Goal: Task Accomplishment & Management: Use online tool/utility

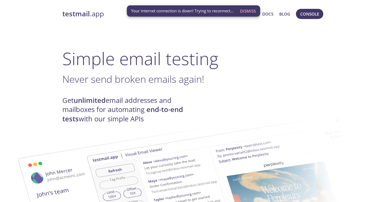
click at [170, 62] on h1 "Simple email testing" at bounding box center [193, 58] width 262 height 21
click at [306, 14] on span "Console" at bounding box center [309, 13] width 19 height 7
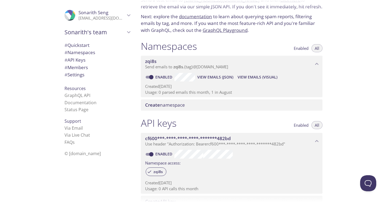
scroll to position [21, 0]
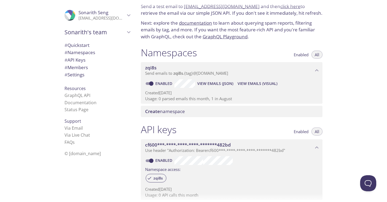
click at [214, 82] on span "View Emails (JSON)" at bounding box center [215, 84] width 36 height 6
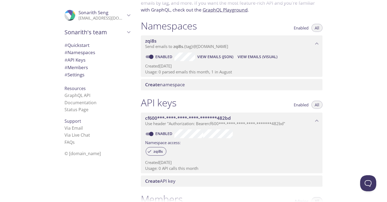
scroll to position [0, 0]
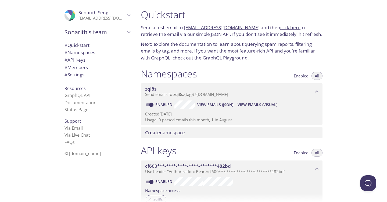
click at [184, 96] on span "Send emails to zqi8s . {tag} @inbox.testmail.app" at bounding box center [186, 94] width 83 height 5
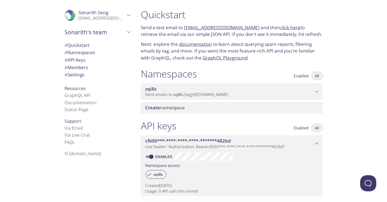
click at [184, 95] on span "Send emails to zqi8s . {tag} @inbox.testmail.app" at bounding box center [186, 94] width 83 height 5
